Goal: Information Seeking & Learning: Learn about a topic

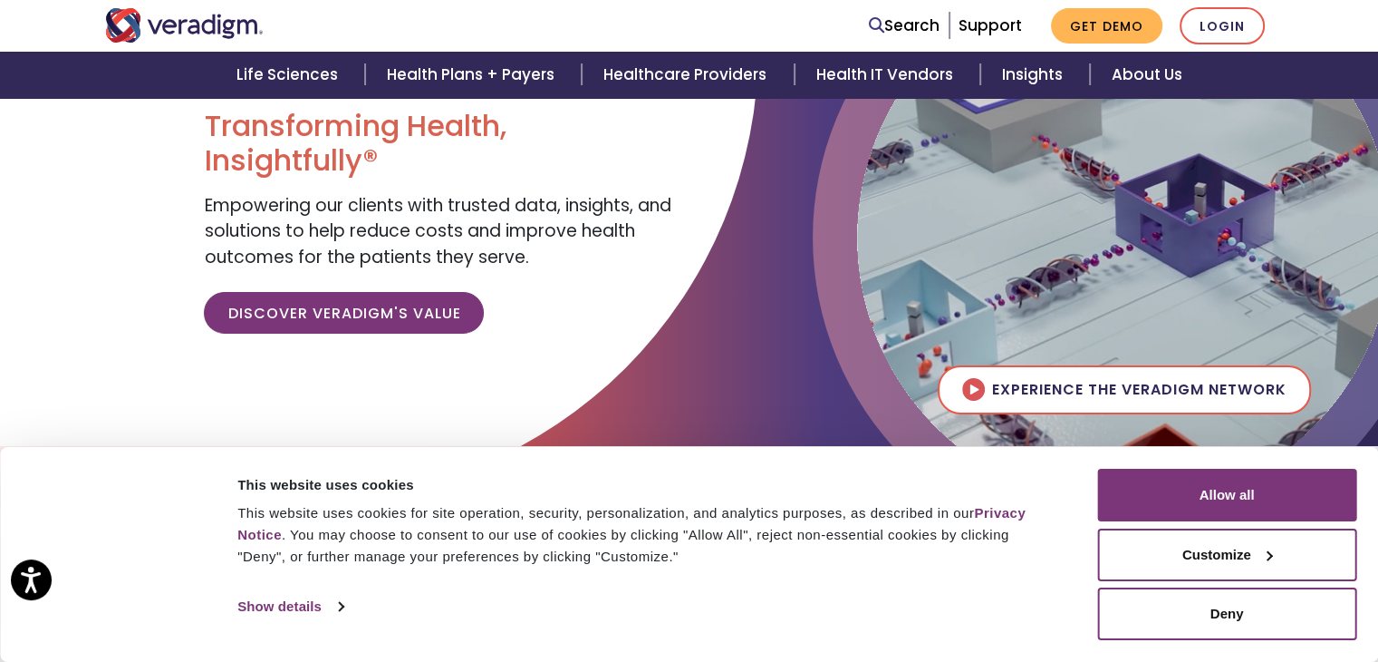
scroll to position [272, 0]
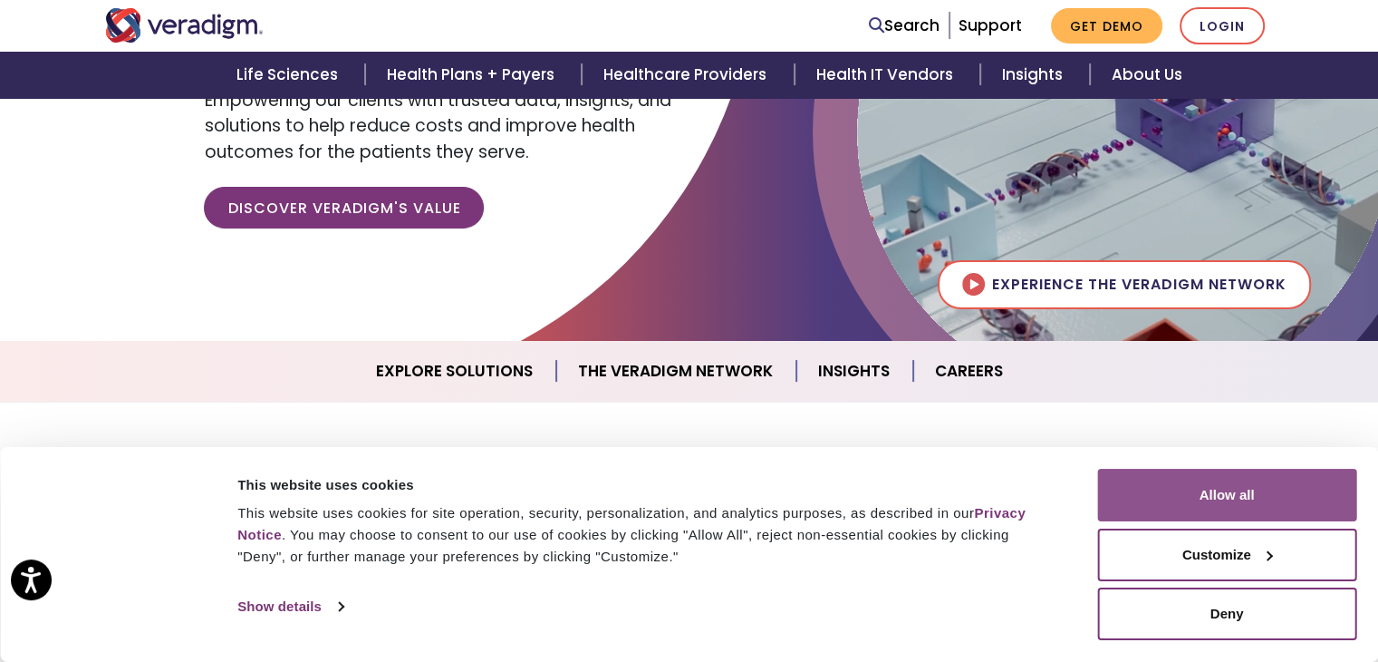
click at [1231, 498] on button "Allow all" at bounding box center [1226, 495] width 259 height 53
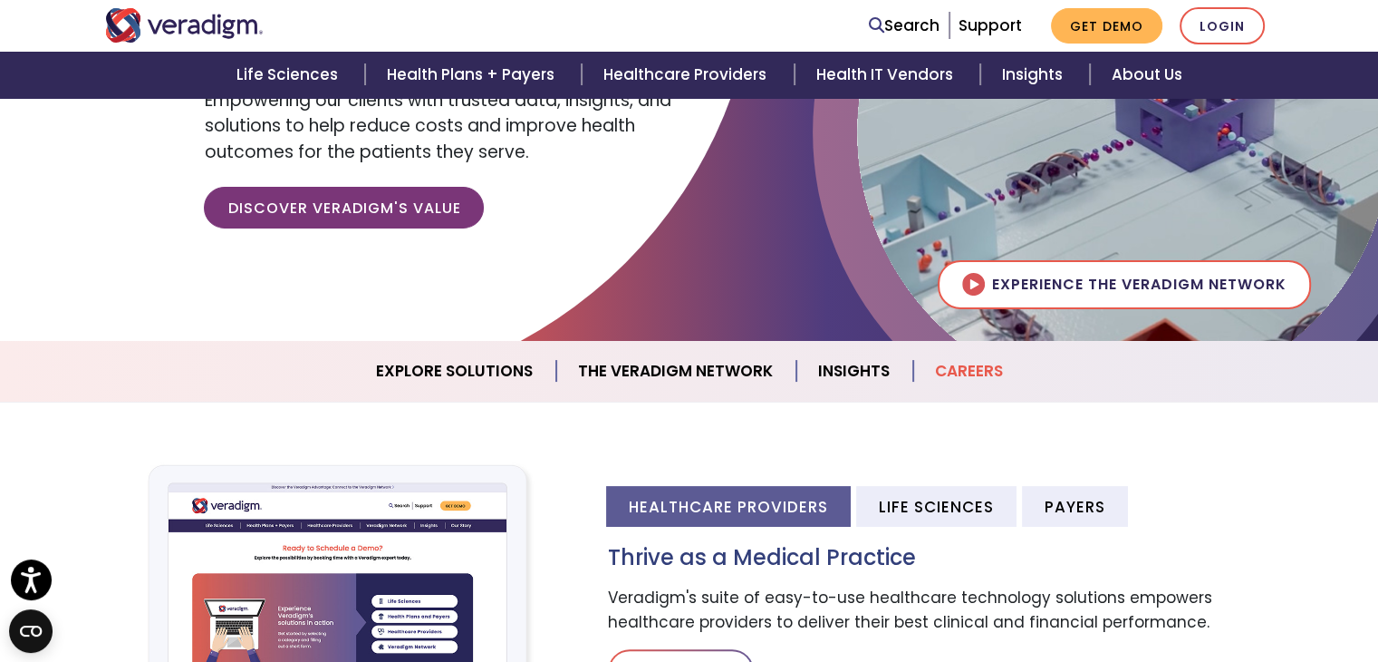
click at [989, 367] on link "Careers" at bounding box center [969, 371] width 111 height 46
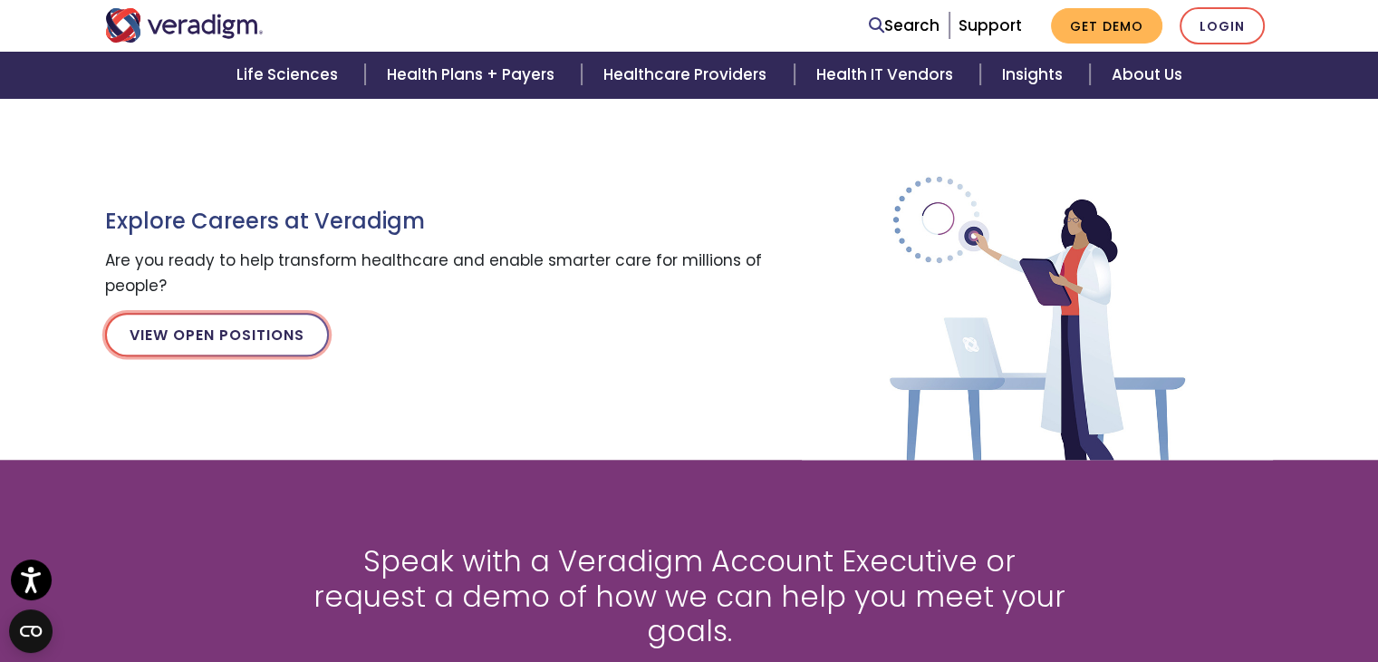
click at [264, 334] on link "View Open Positions" at bounding box center [217, 335] width 224 height 44
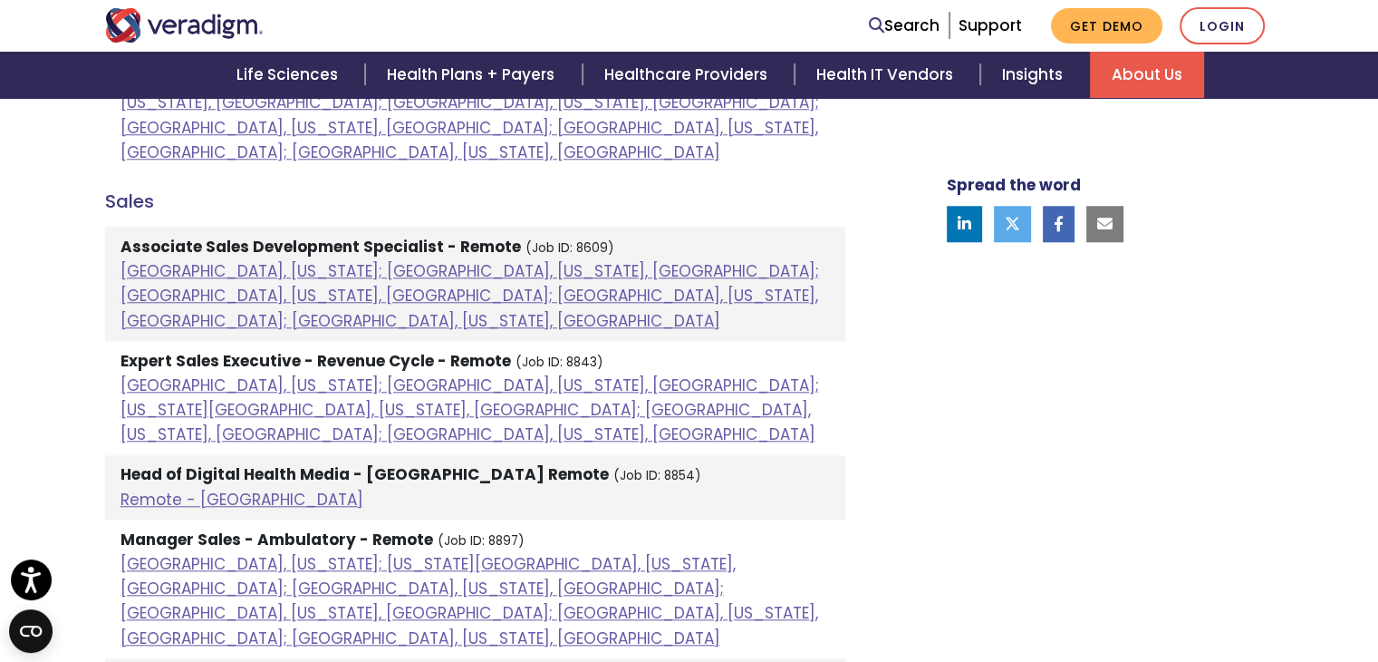
scroll to position [1631, 0]
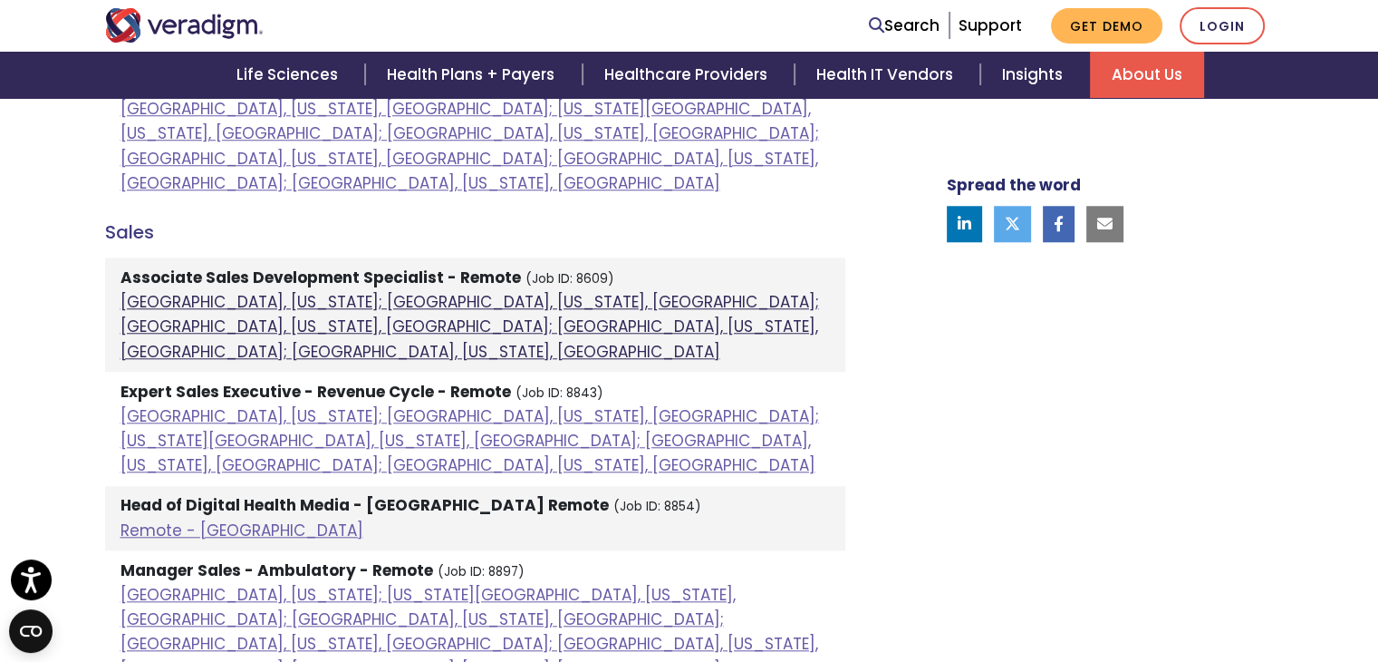
click at [228, 291] on link "[GEOGRAPHIC_DATA], [US_STATE]; [GEOGRAPHIC_DATA], [US_STATE], [GEOGRAPHIC_DATA]…" at bounding box center [470, 326] width 699 height 71
click at [228, 291] on link "Atlanta, Georgia; Orlando, Florida, United States; Phoenix, Arizona, United Sta…" at bounding box center [470, 326] width 699 height 71
click at [280, 291] on link "Atlanta, Georgia; Orlando, Florida, United States; Phoenix, Arizona, United Sta…" at bounding box center [470, 326] width 699 height 71
click at [320, 291] on link "Atlanta, Georgia; Orlando, Florida, United States; Phoenix, Arizona, United Sta…" at bounding box center [470, 326] width 699 height 71
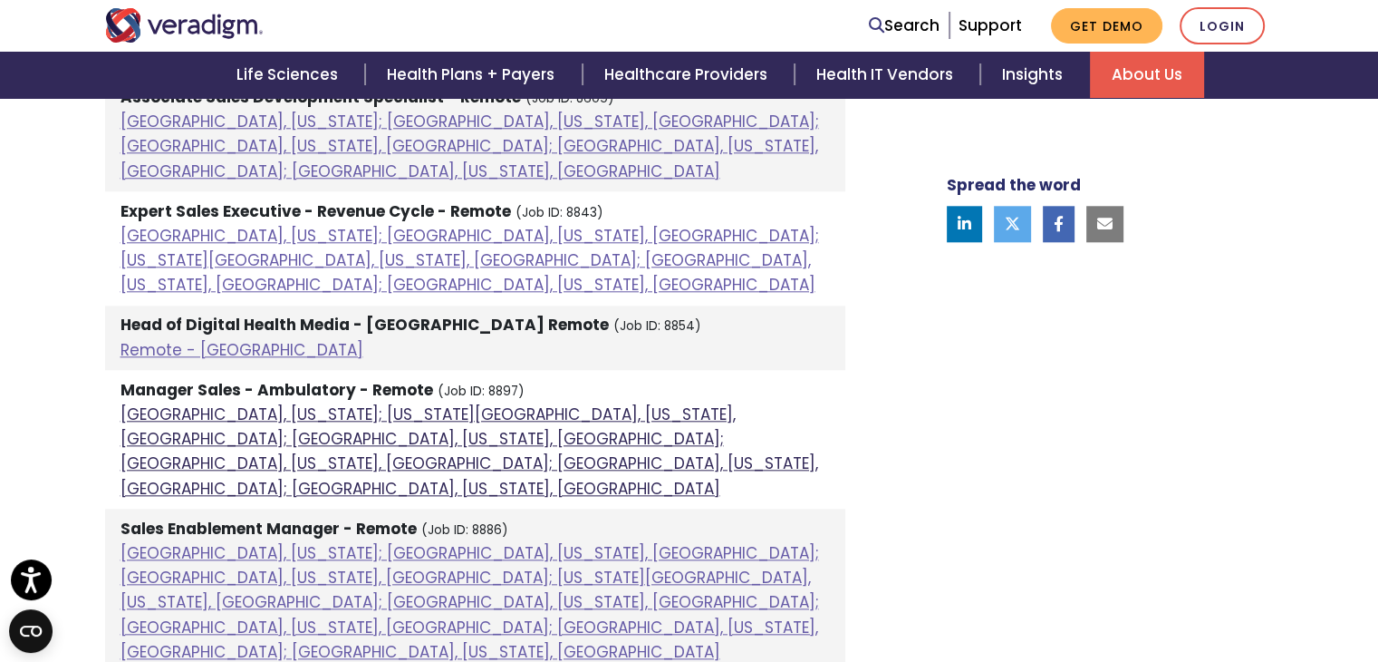
scroll to position [1813, 0]
click at [286, 402] on link "Dallas, Texas; Kansas City, Missouri, United States; Orlando, Florida, United S…" at bounding box center [470, 450] width 698 height 96
